Goal: Transaction & Acquisition: Purchase product/service

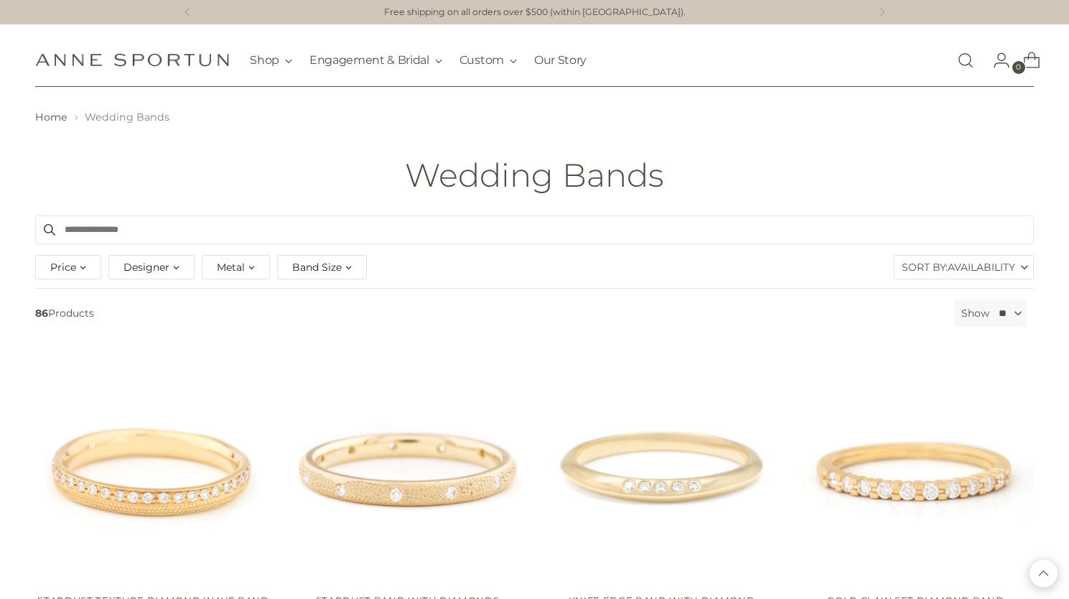
scroll to position [6584, 0]
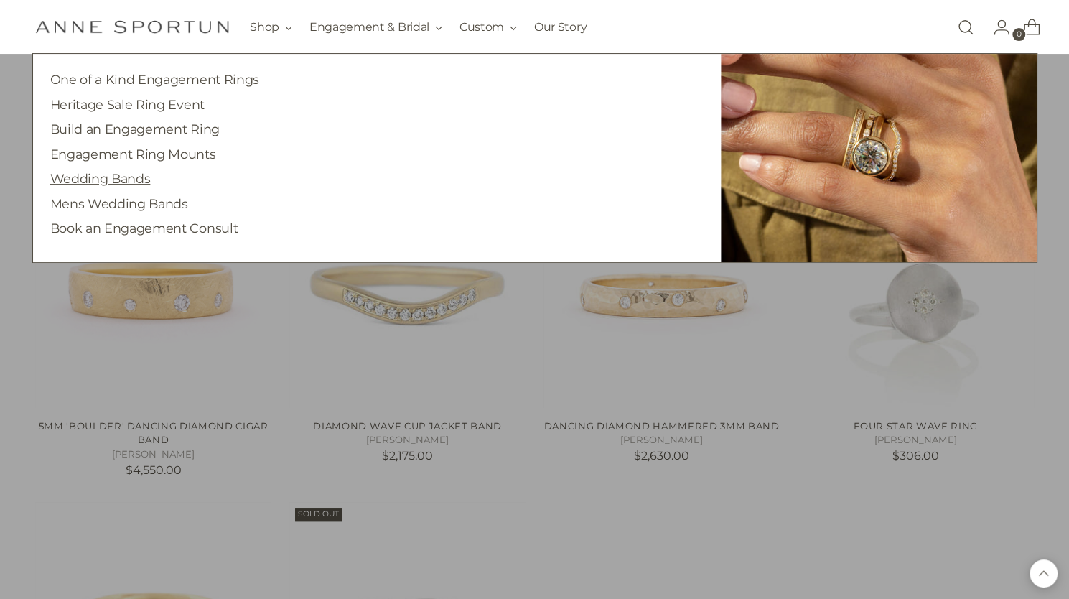
click at [79, 181] on link "Wedding Bands" at bounding box center [100, 178] width 101 height 15
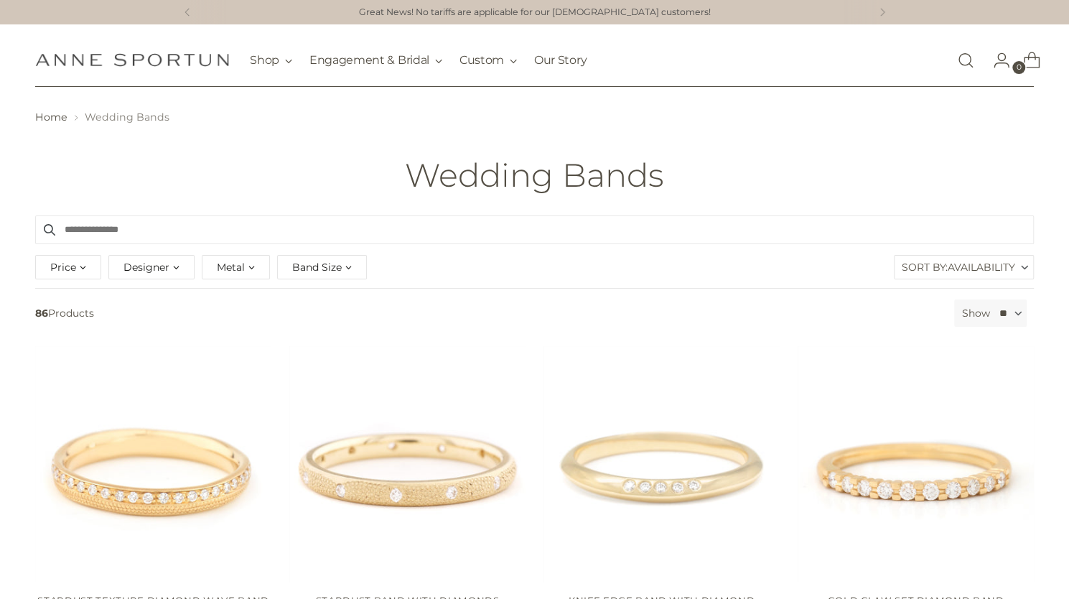
scroll to position [70, 0]
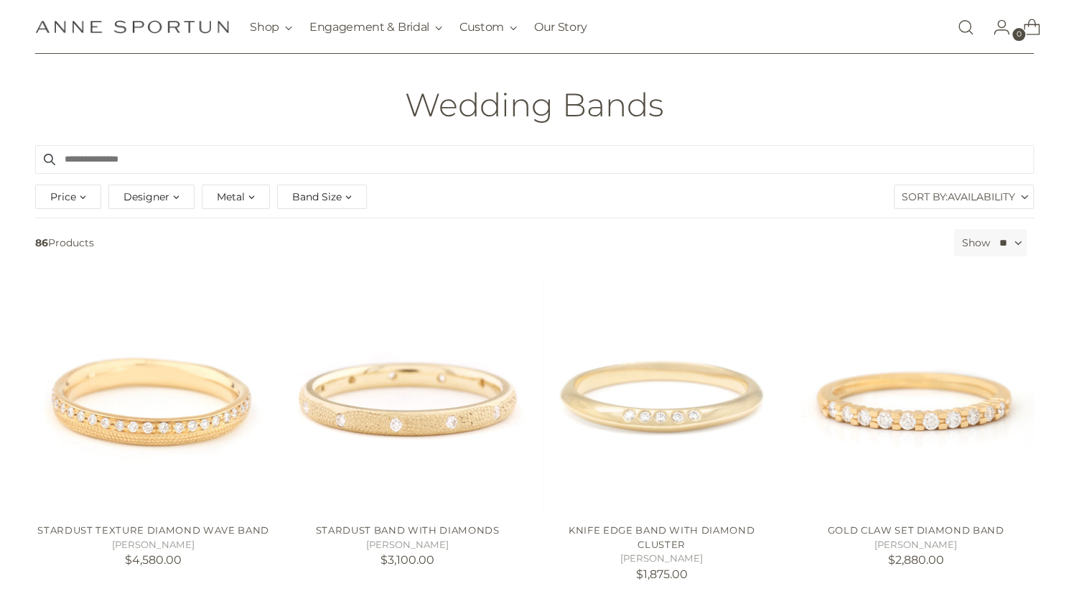
click at [312, 198] on span "Band Size" at bounding box center [317, 197] width 50 height 16
click at [293, 257] on span "button" at bounding box center [294, 254] width 11 height 11
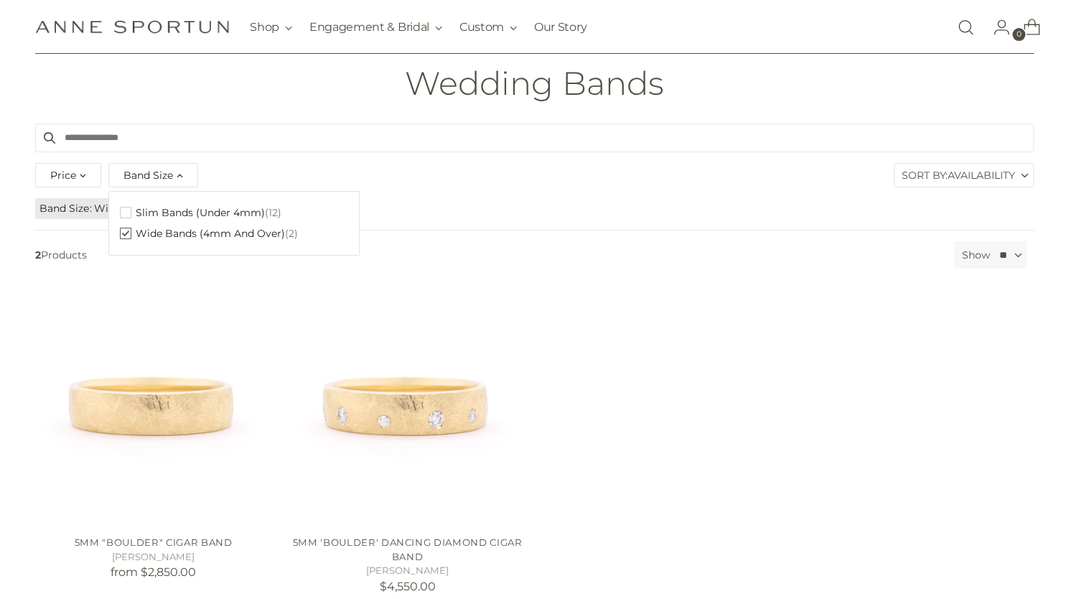
scroll to position [75, 0]
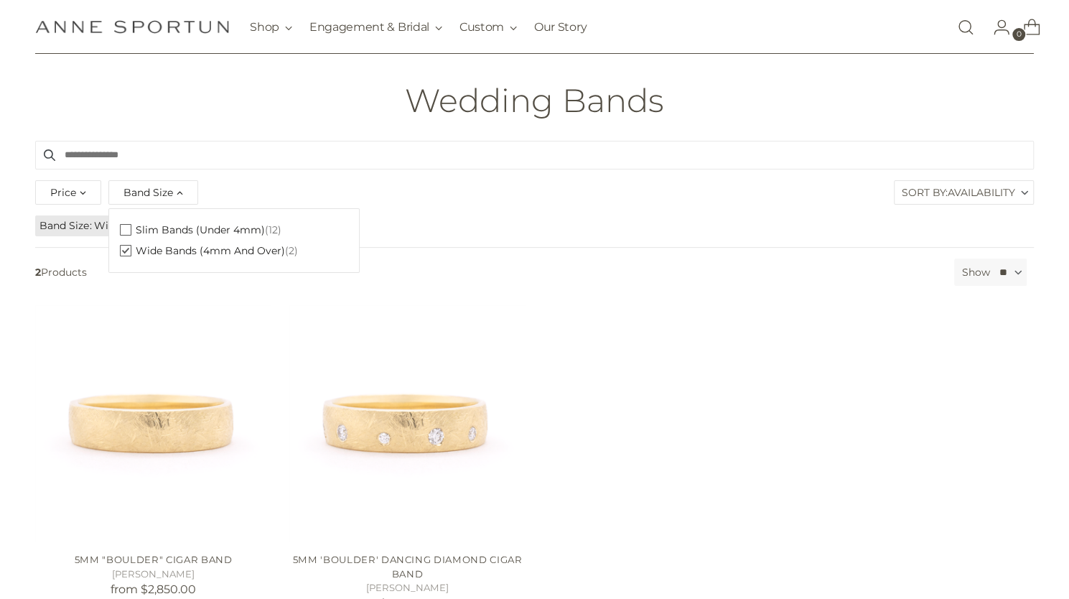
click at [129, 229] on span "button" at bounding box center [125, 229] width 11 height 11
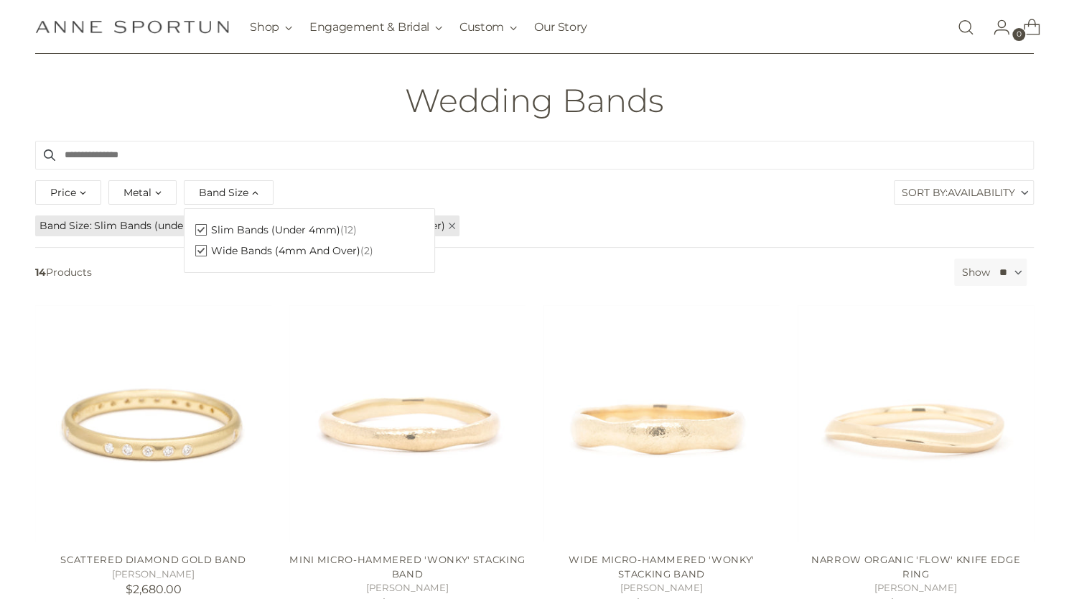
click at [204, 251] on span "button" at bounding box center [200, 250] width 11 height 11
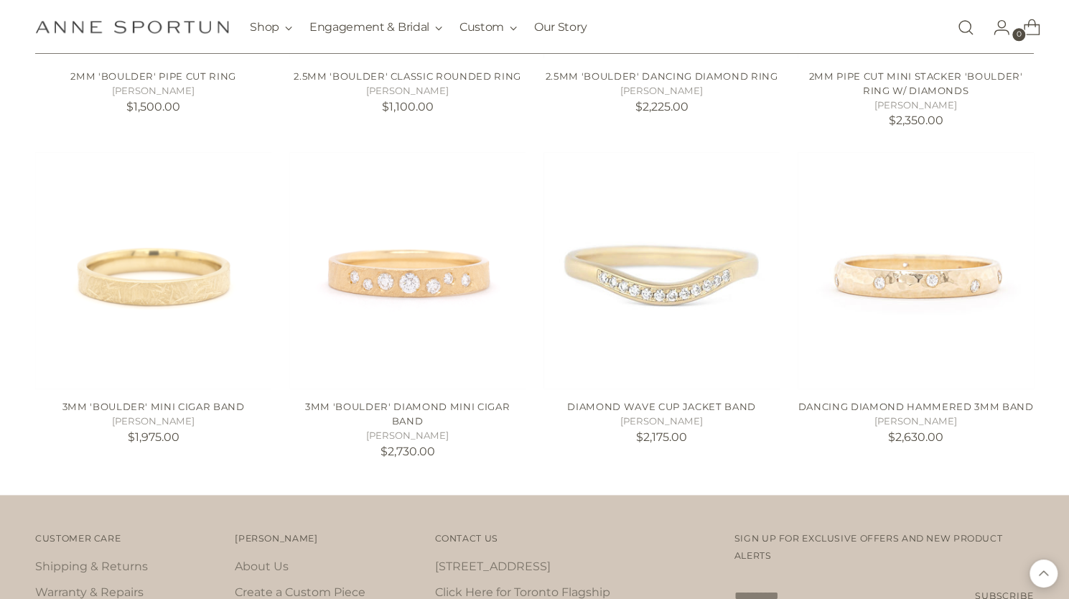
scroll to position [891, 0]
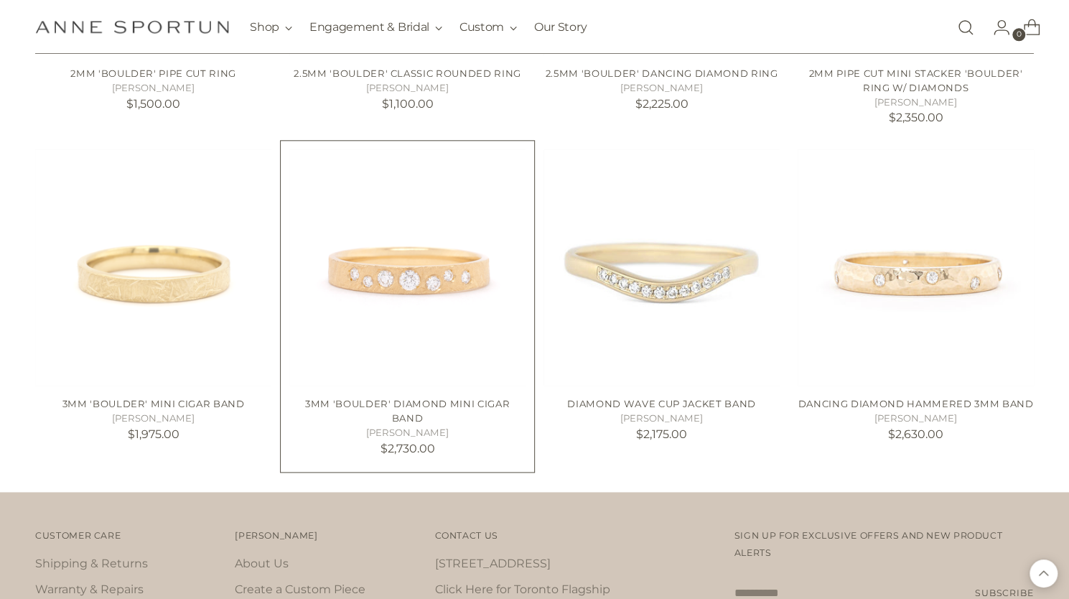
click at [0, 0] on img "3mm 'Boulder' Diamond Mini Cigar Band" at bounding box center [0, 0] width 0 height 0
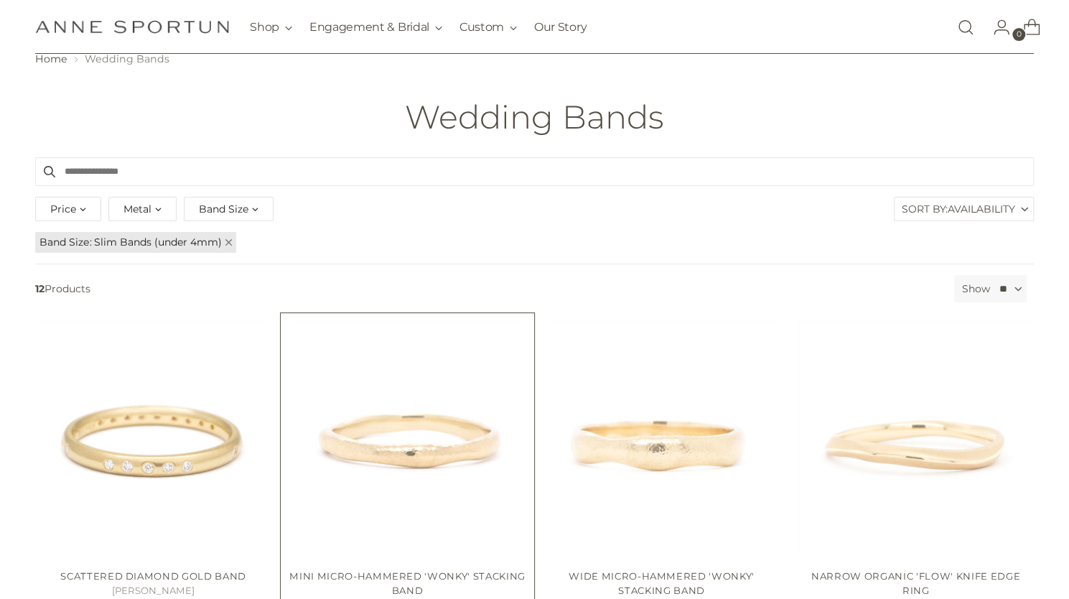
scroll to position [0, 0]
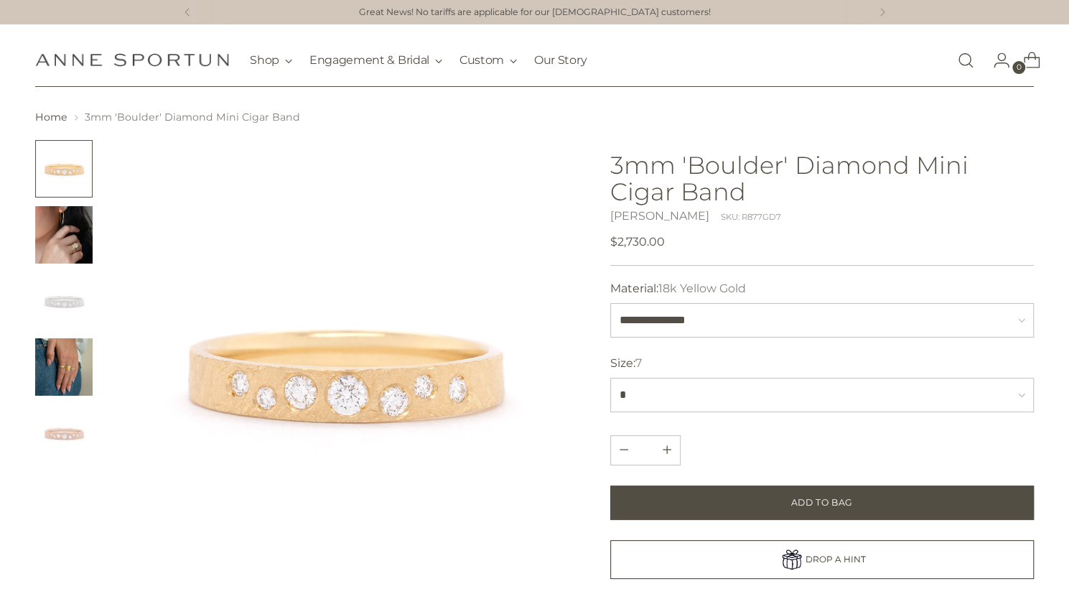
click at [68, 238] on img "Change image to image 2" at bounding box center [63, 234] width 57 height 57
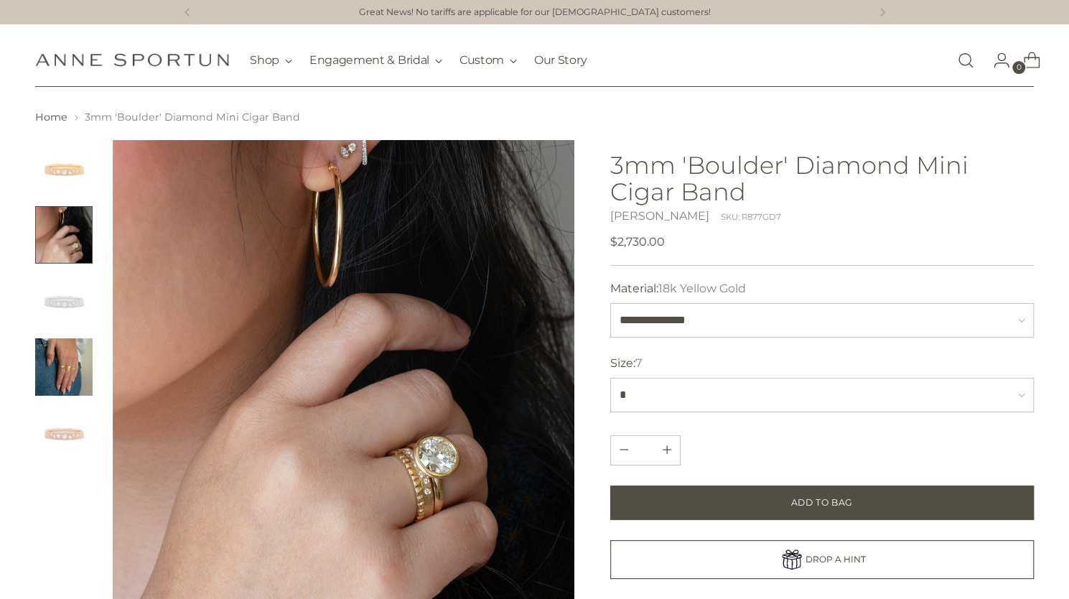
click at [56, 365] on img "Change image to image 4" at bounding box center [63, 366] width 57 height 57
